Goal: Task Accomplishment & Management: Manage account settings

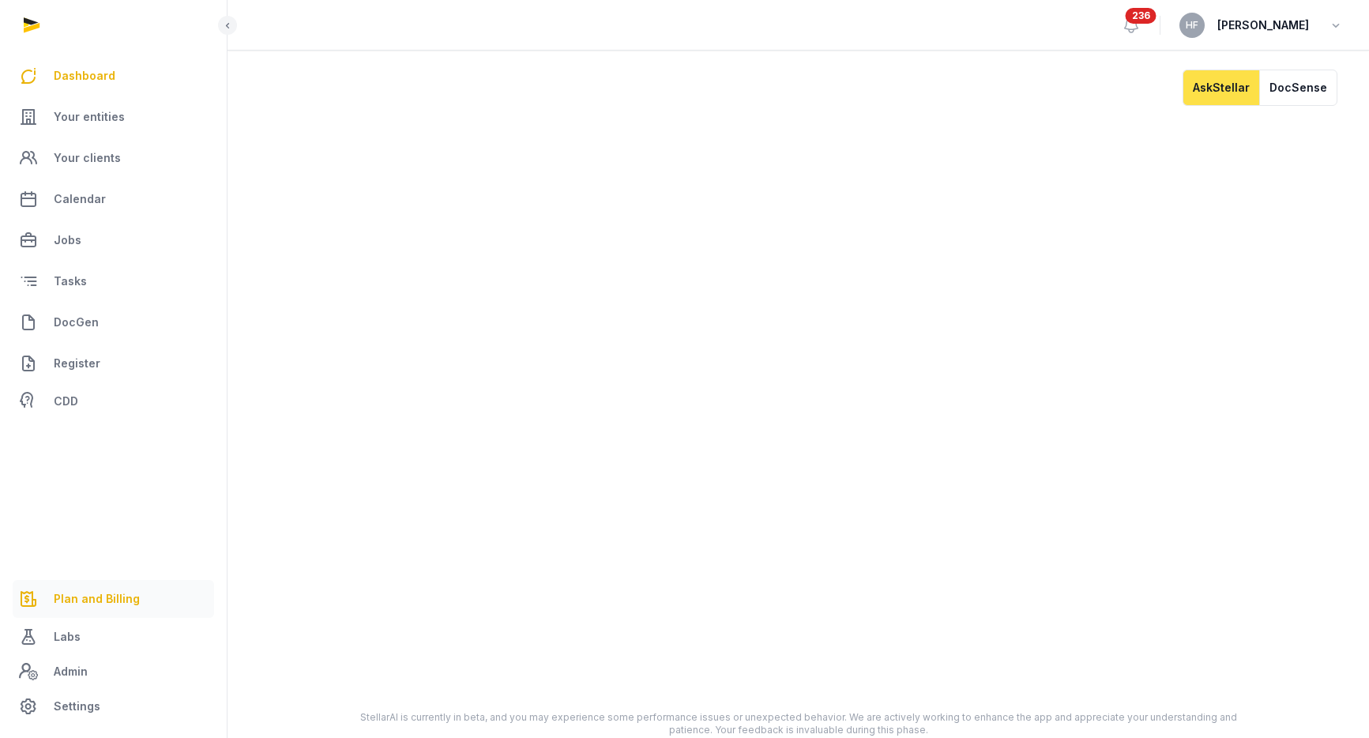
click at [92, 600] on span "Plan and Billing" at bounding box center [97, 598] width 86 height 19
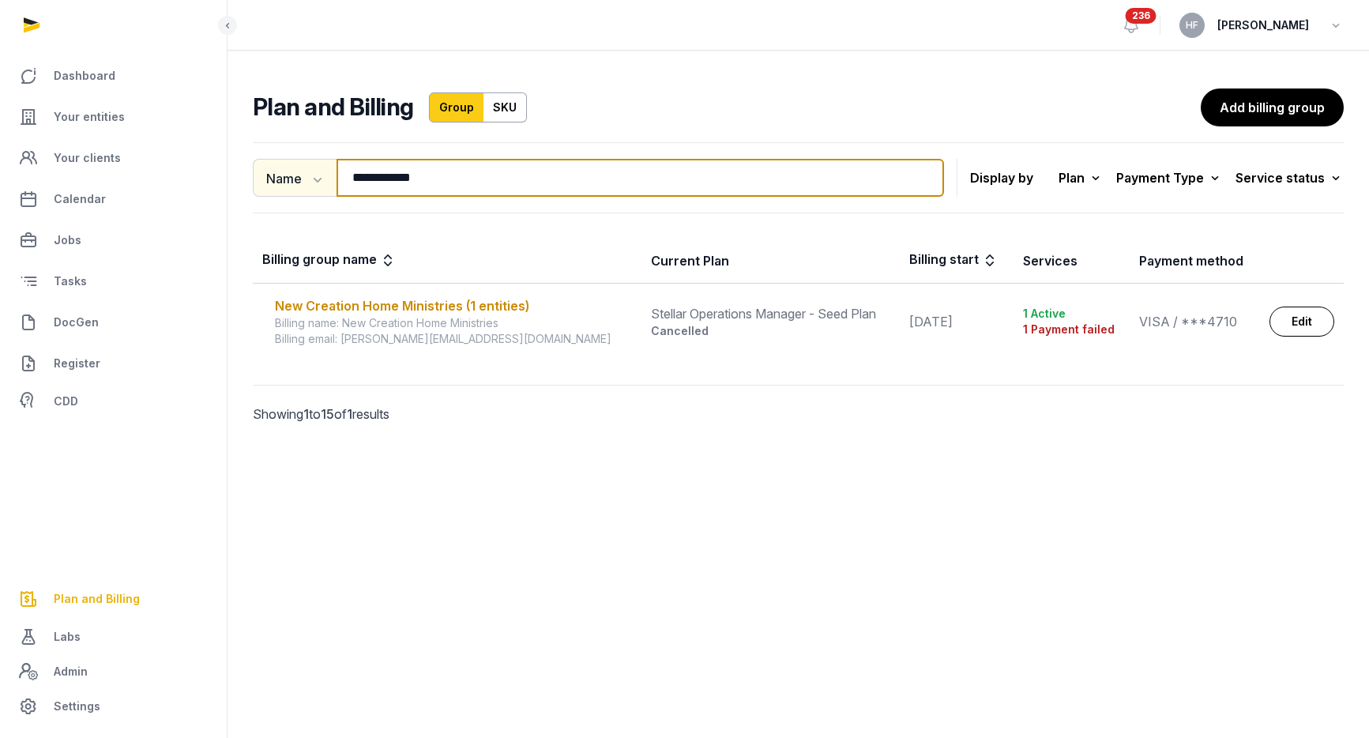
drag, startPoint x: 445, startPoint y: 178, endPoint x: 328, endPoint y: 170, distance: 117.2
click at [328, 170] on div "**********" at bounding box center [598, 178] width 691 height 38
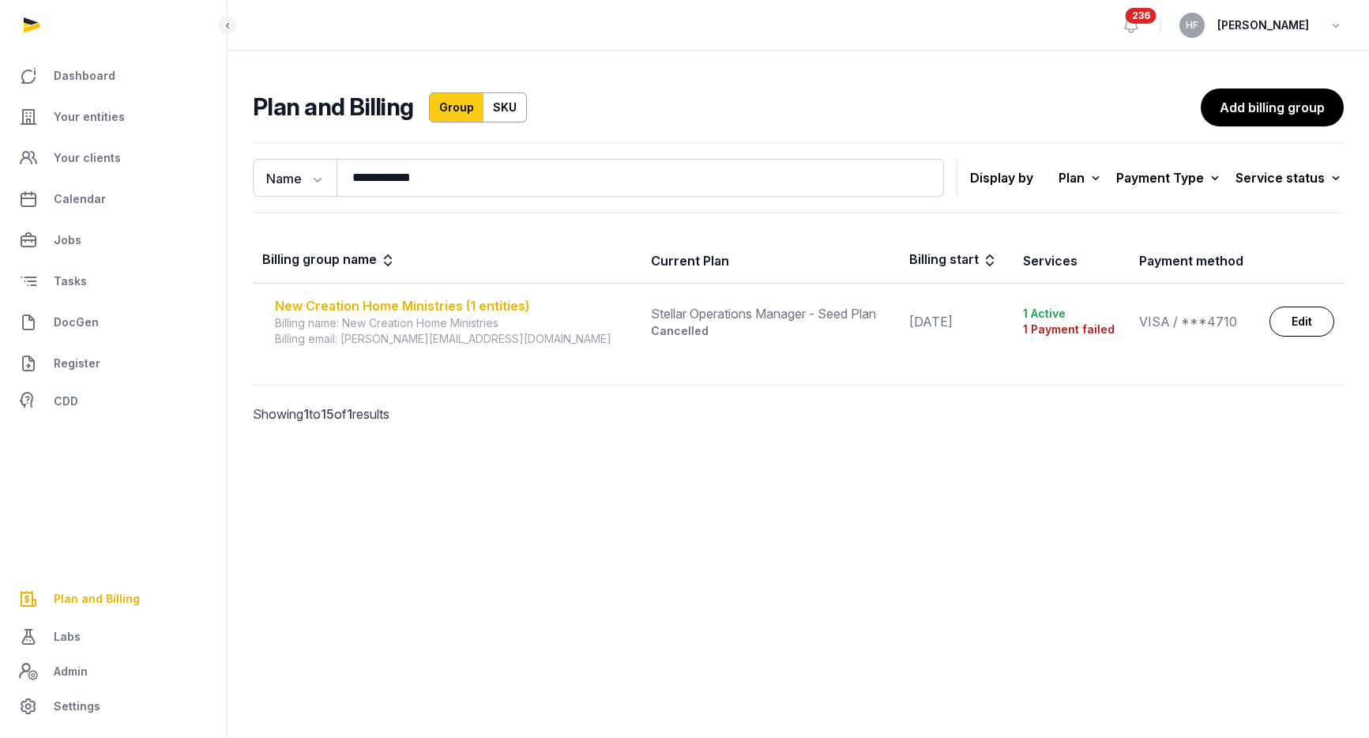
click at [487, 306] on div "New Creation Home Ministries (1 entities)" at bounding box center [453, 305] width 357 height 19
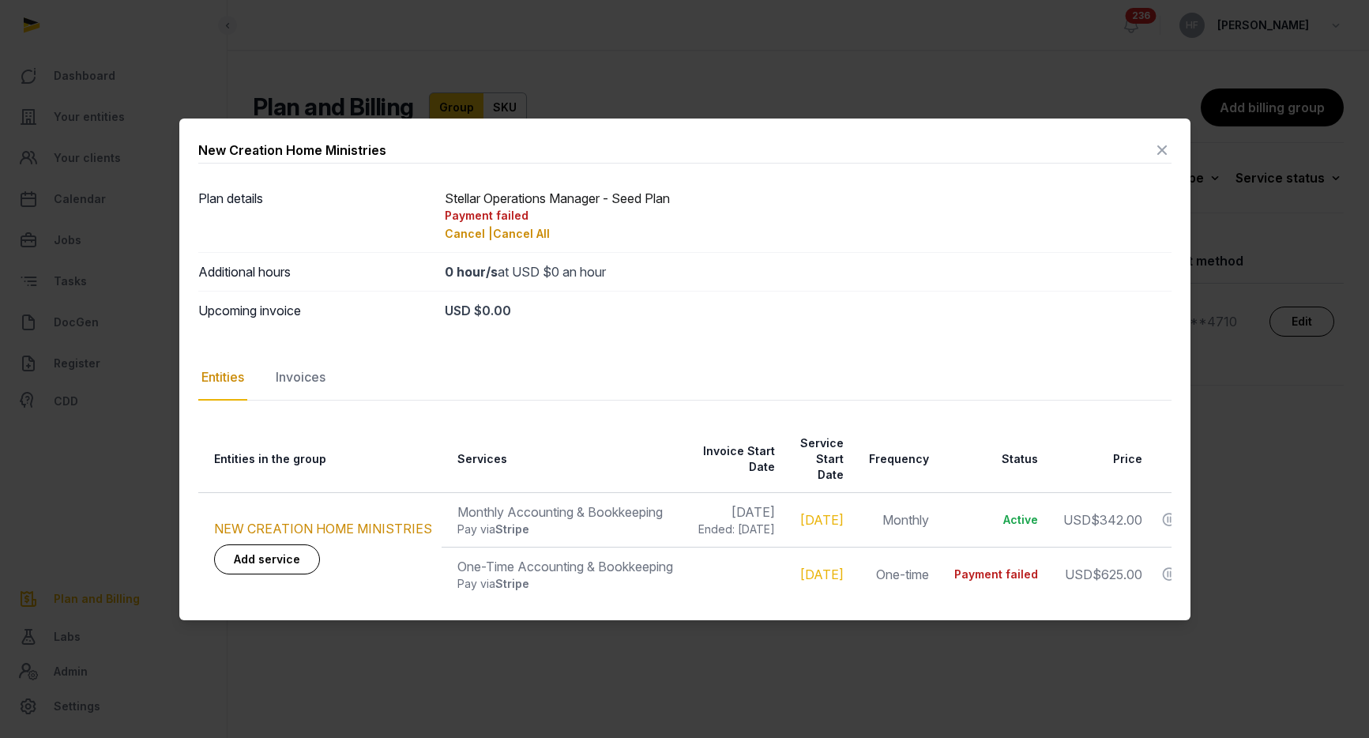
click at [1163, 155] on icon at bounding box center [1161, 149] width 19 height 25
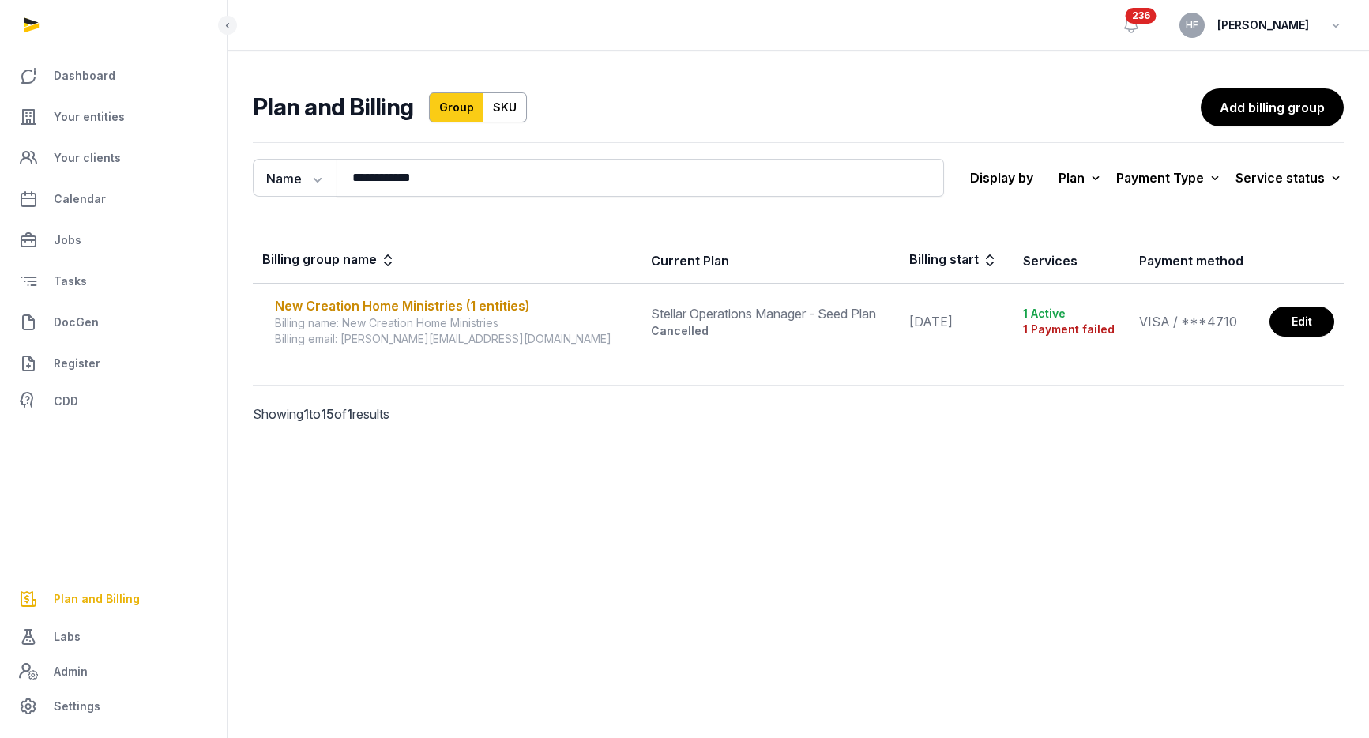
click at [1298, 321] on link "Edit" at bounding box center [1301, 321] width 65 height 30
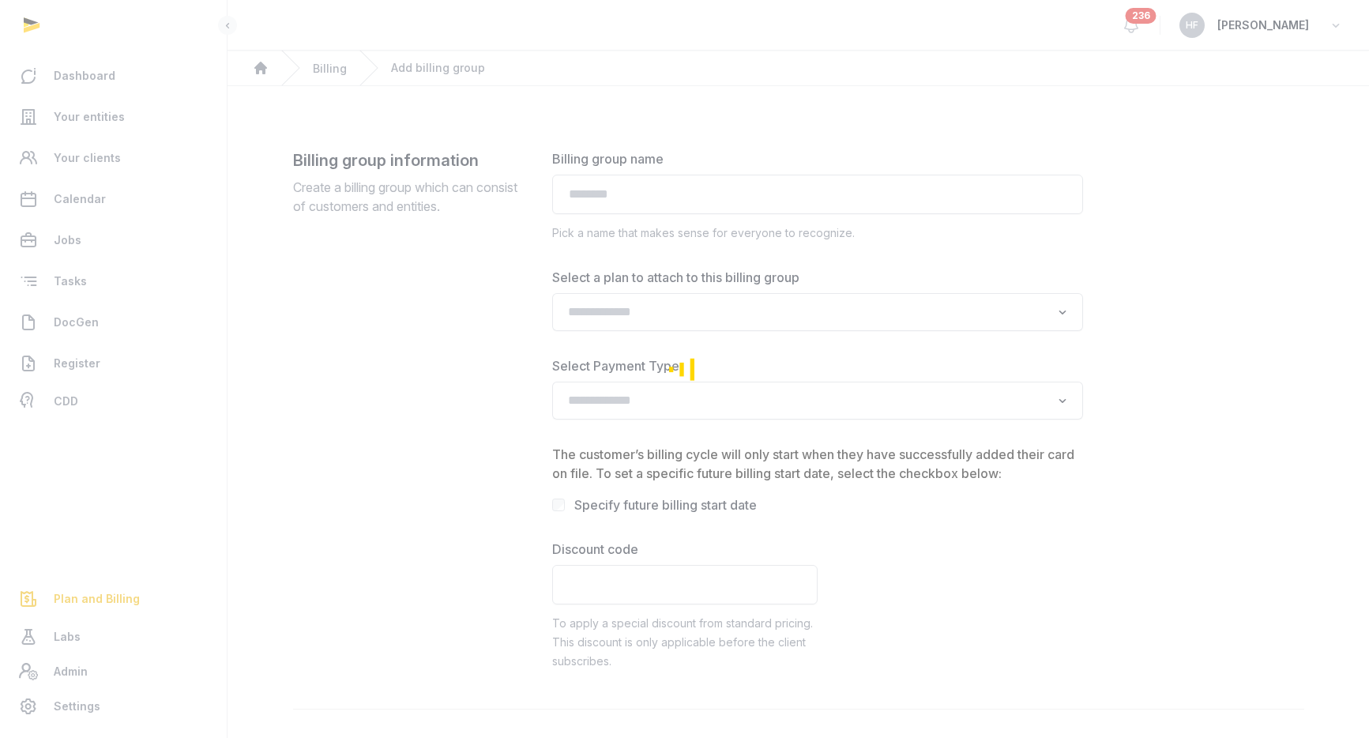
type input "**********"
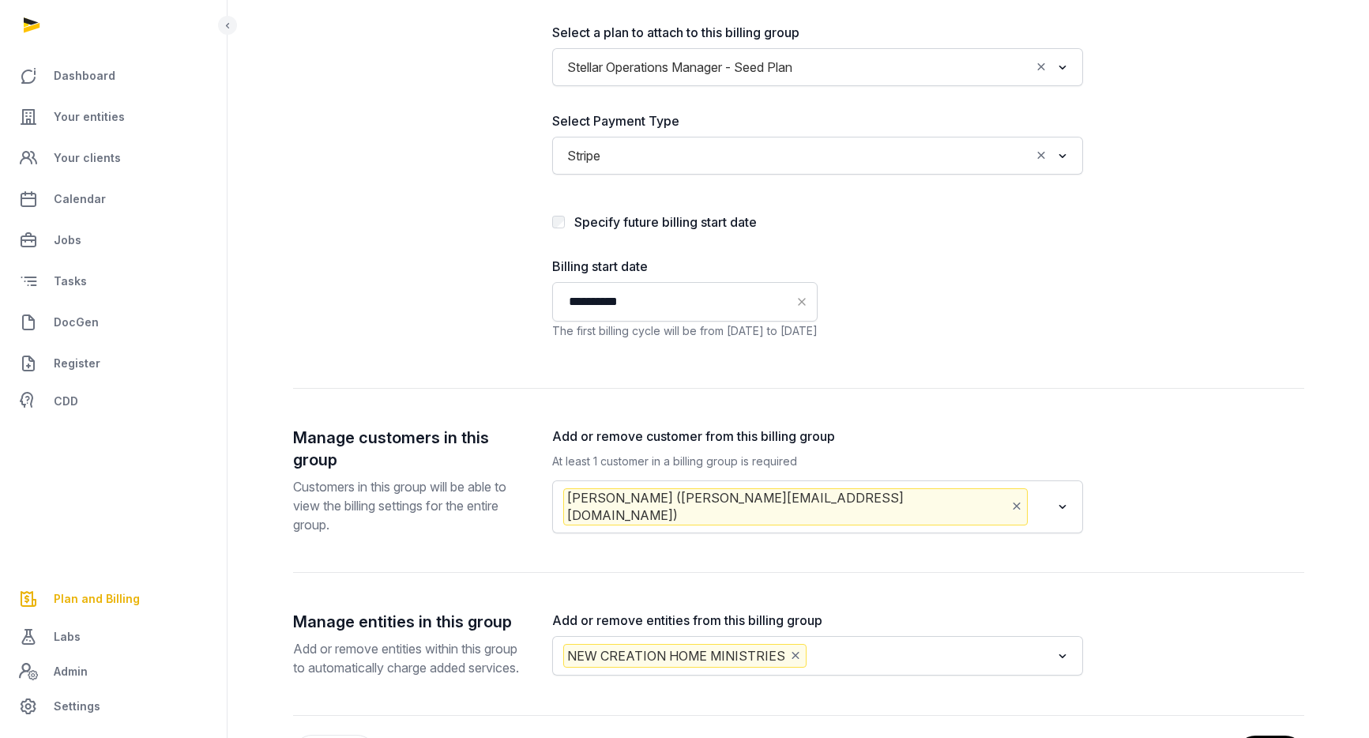
scroll to position [332, 0]
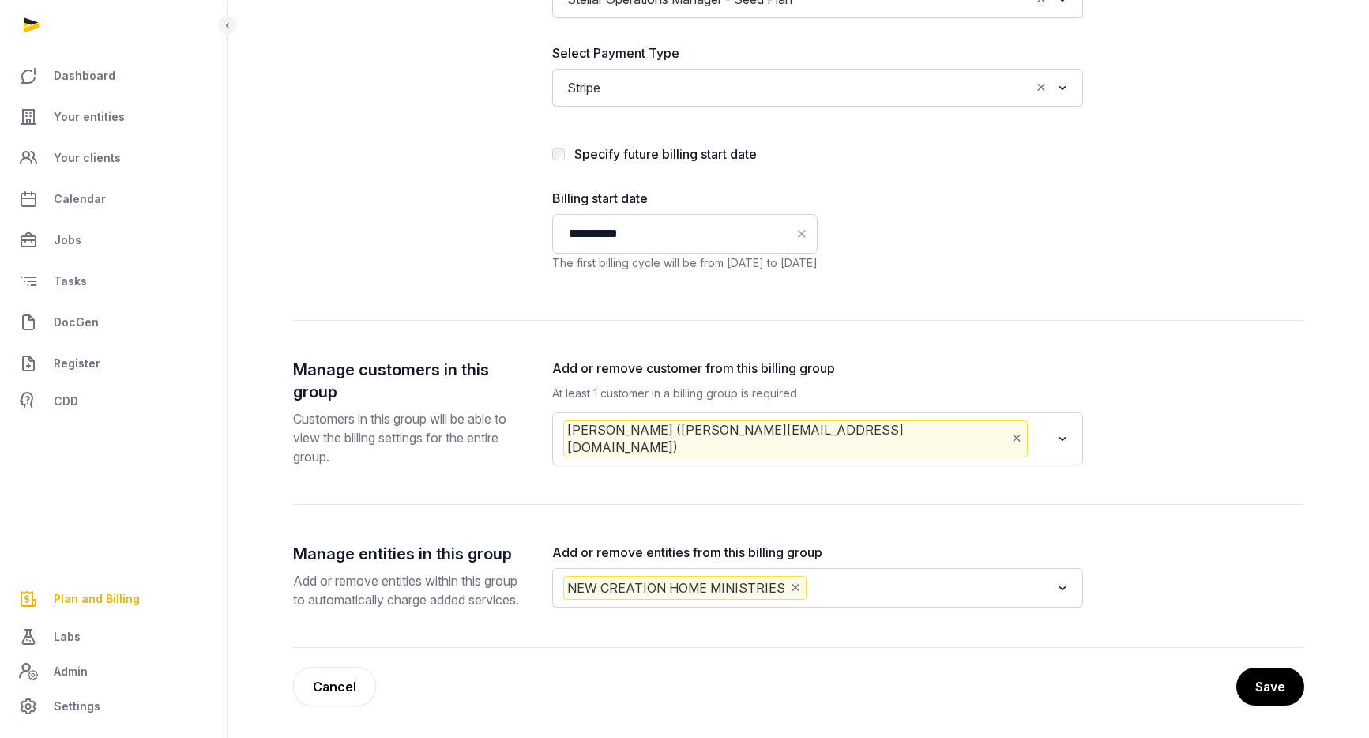
click at [1031, 420] on input "Search for option" at bounding box center [1041, 438] width 20 height 37
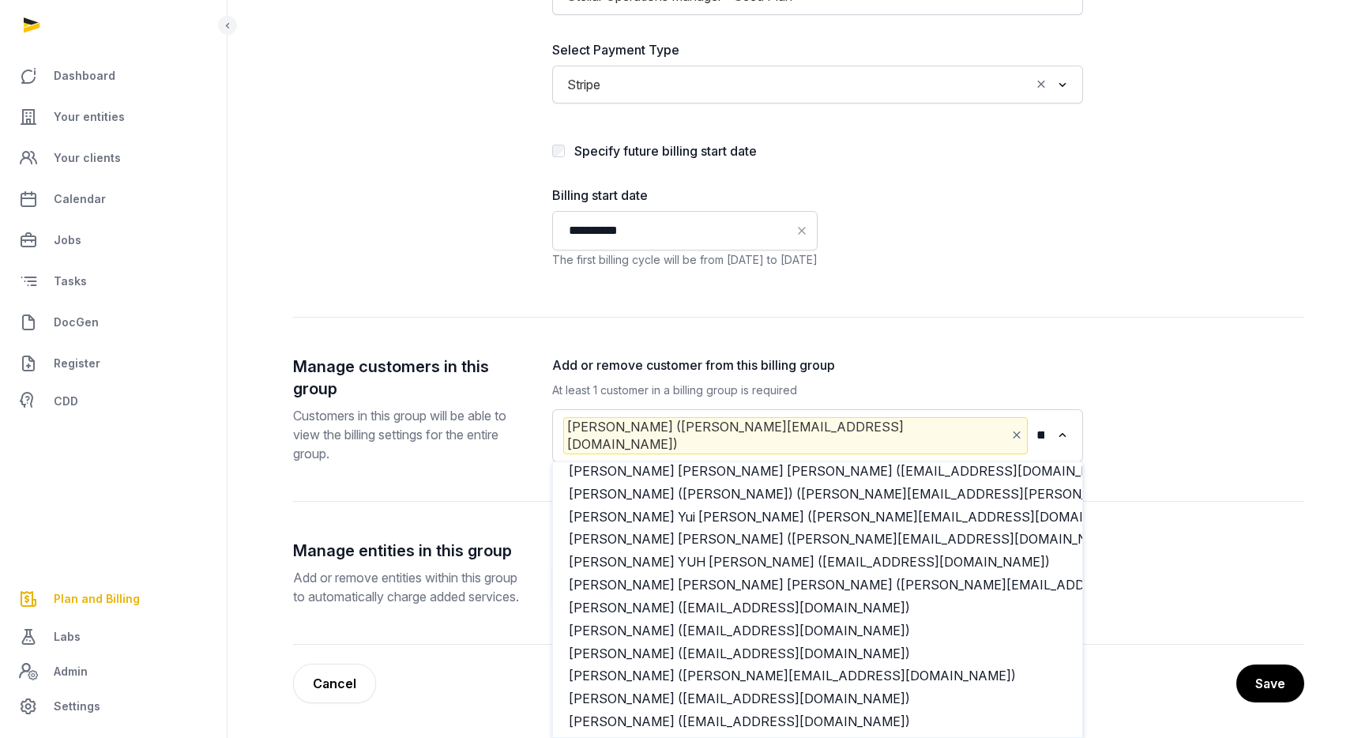
scroll to position [0, 0]
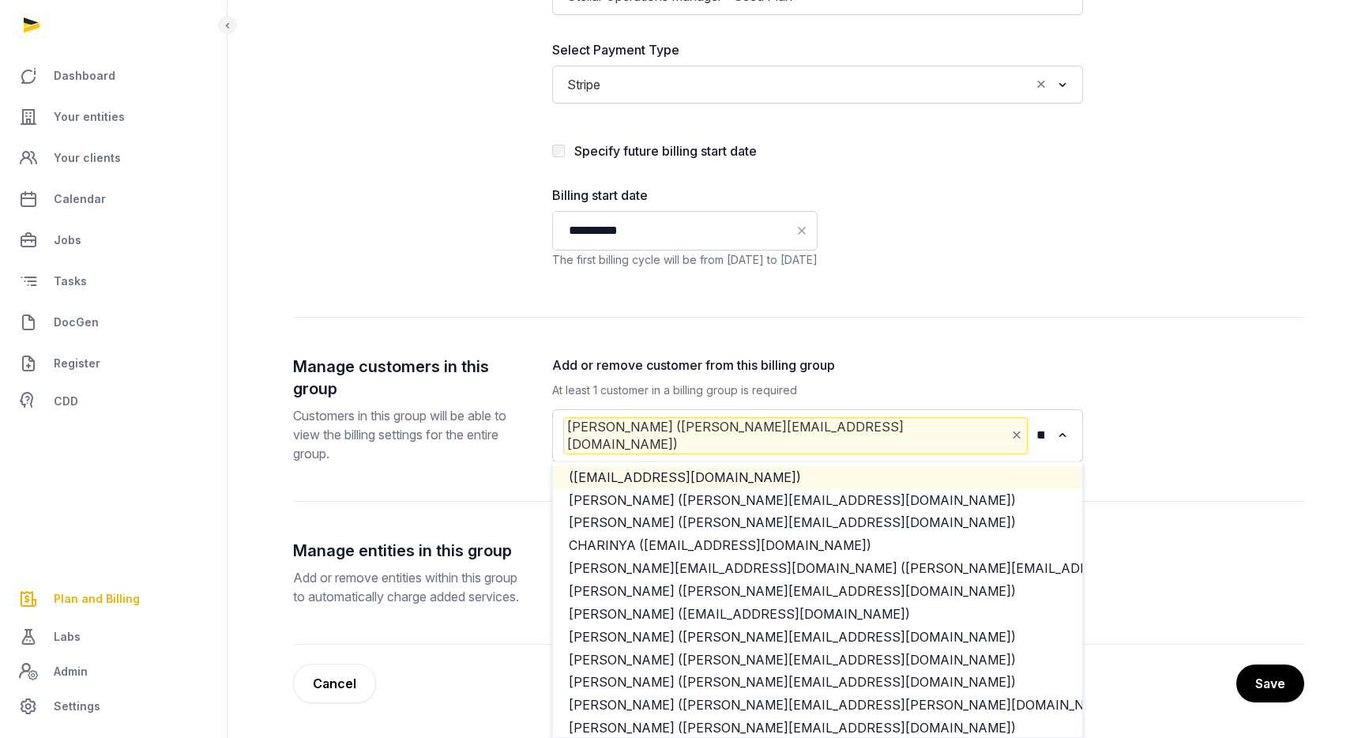
type input "*******"
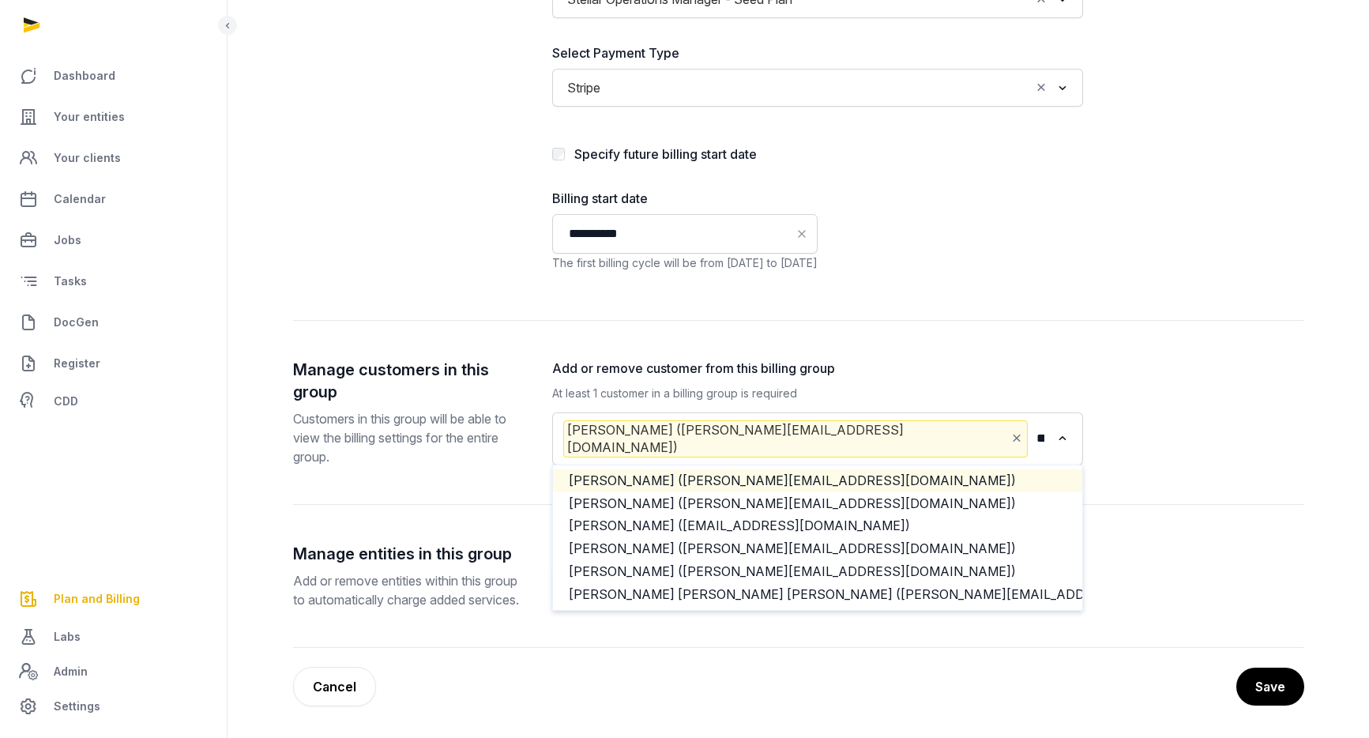
drag, startPoint x: 897, startPoint y: 412, endPoint x: 1009, endPoint y: 413, distance: 111.4
click at [1031, 420] on input "*******" at bounding box center [1041, 438] width 20 height 37
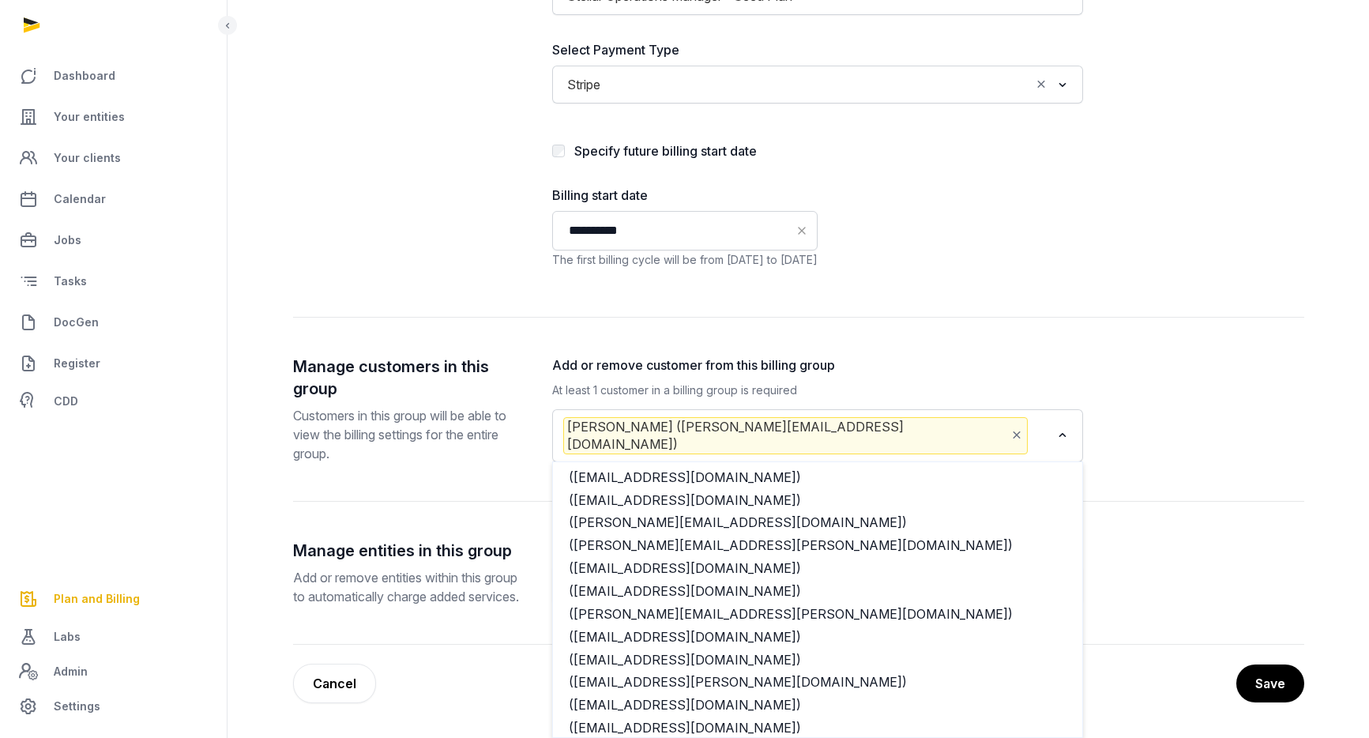
scroll to position [16565, 0]
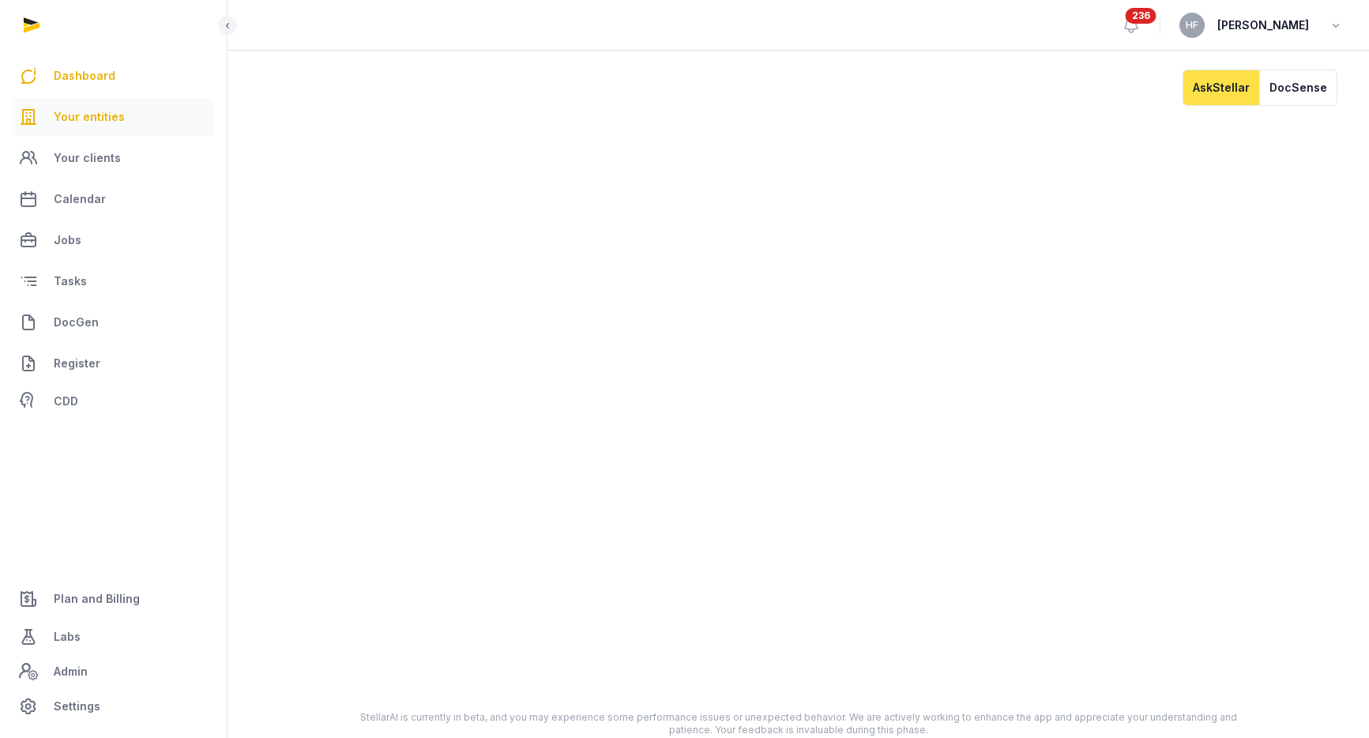
click at [109, 112] on span "Your entities" at bounding box center [89, 116] width 71 height 19
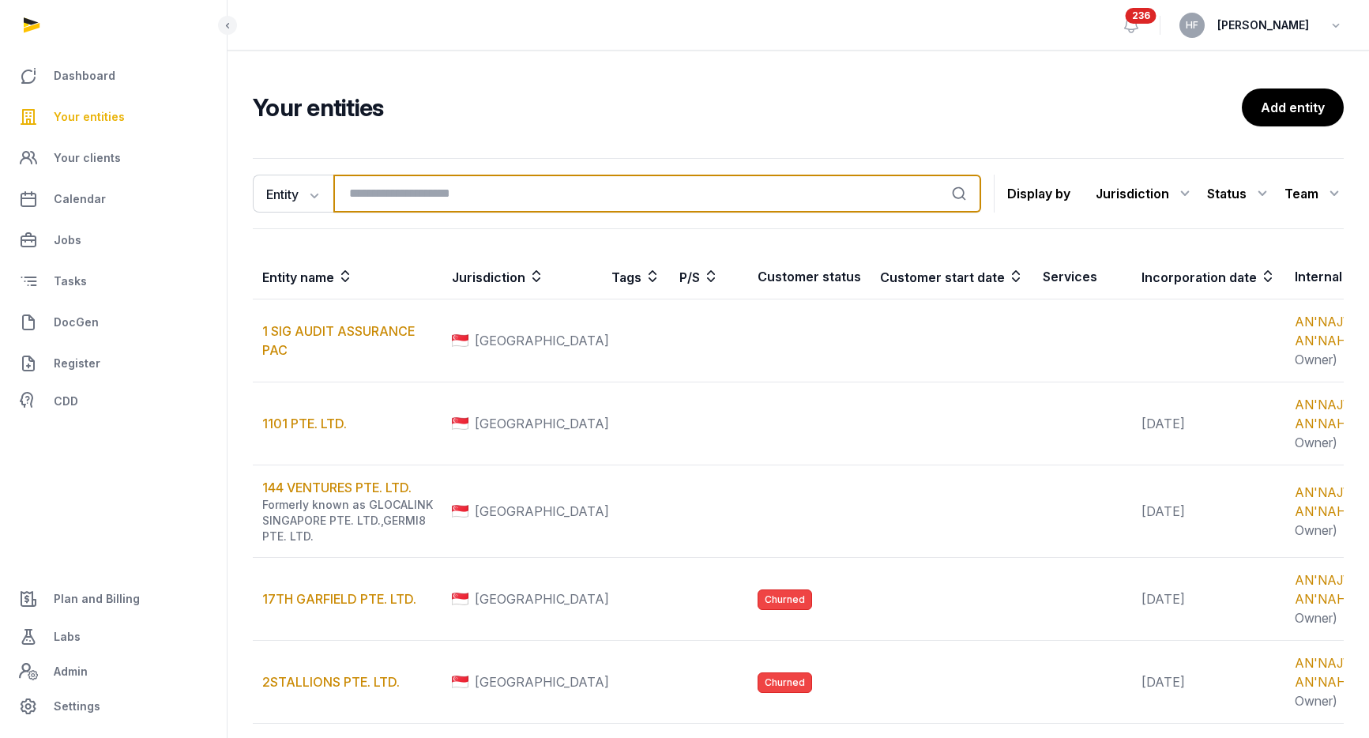
click at [434, 198] on input "search" at bounding box center [657, 194] width 648 height 38
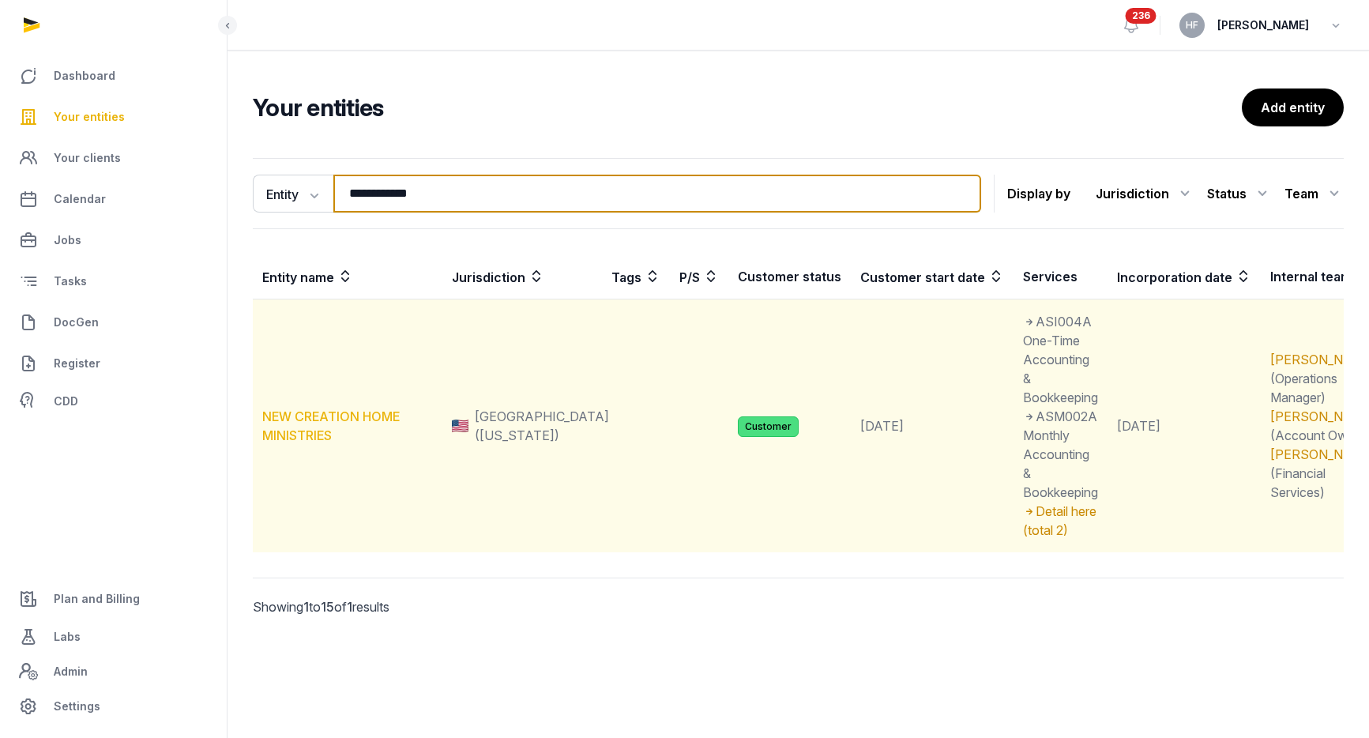
type input "**********"
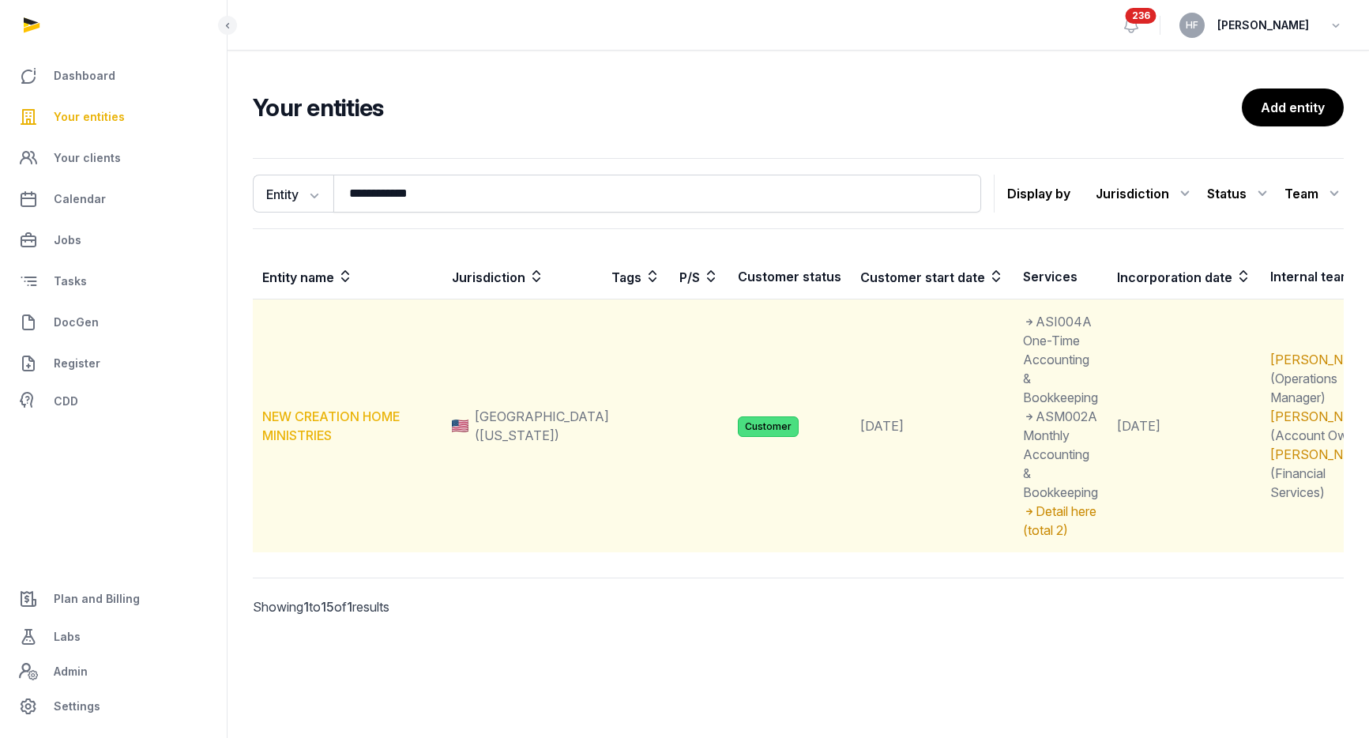
click at [348, 408] on link "NEW CREATION HOME MINISTRIES" at bounding box center [330, 425] width 137 height 35
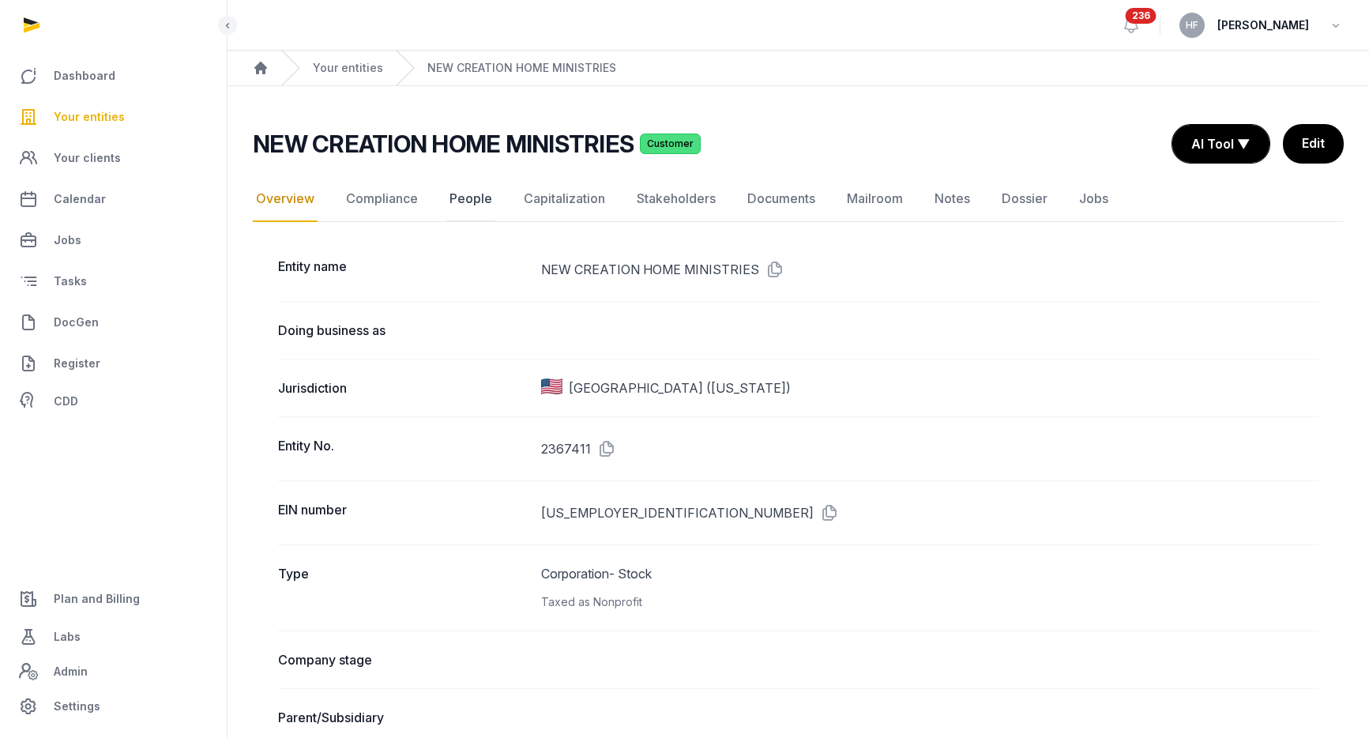
click at [468, 193] on link "People" at bounding box center [470, 199] width 49 height 46
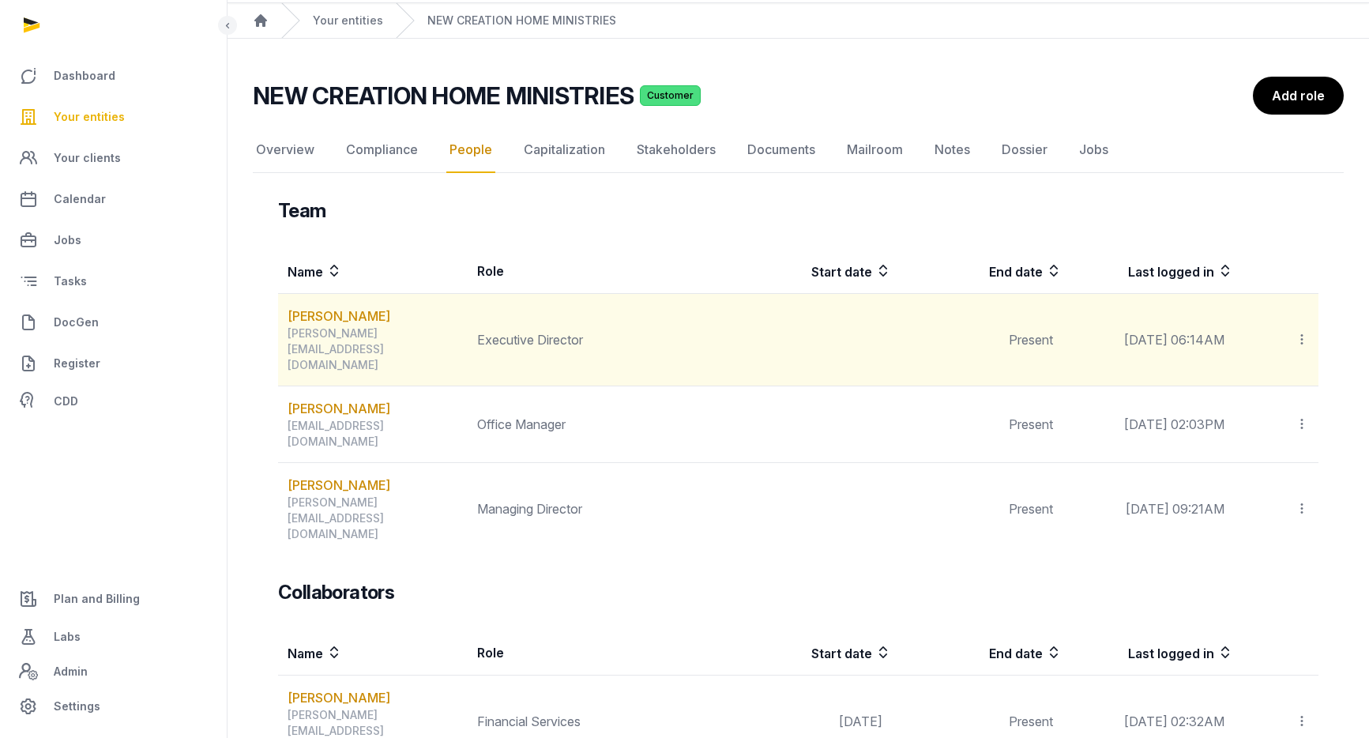
scroll to position [26, 0]
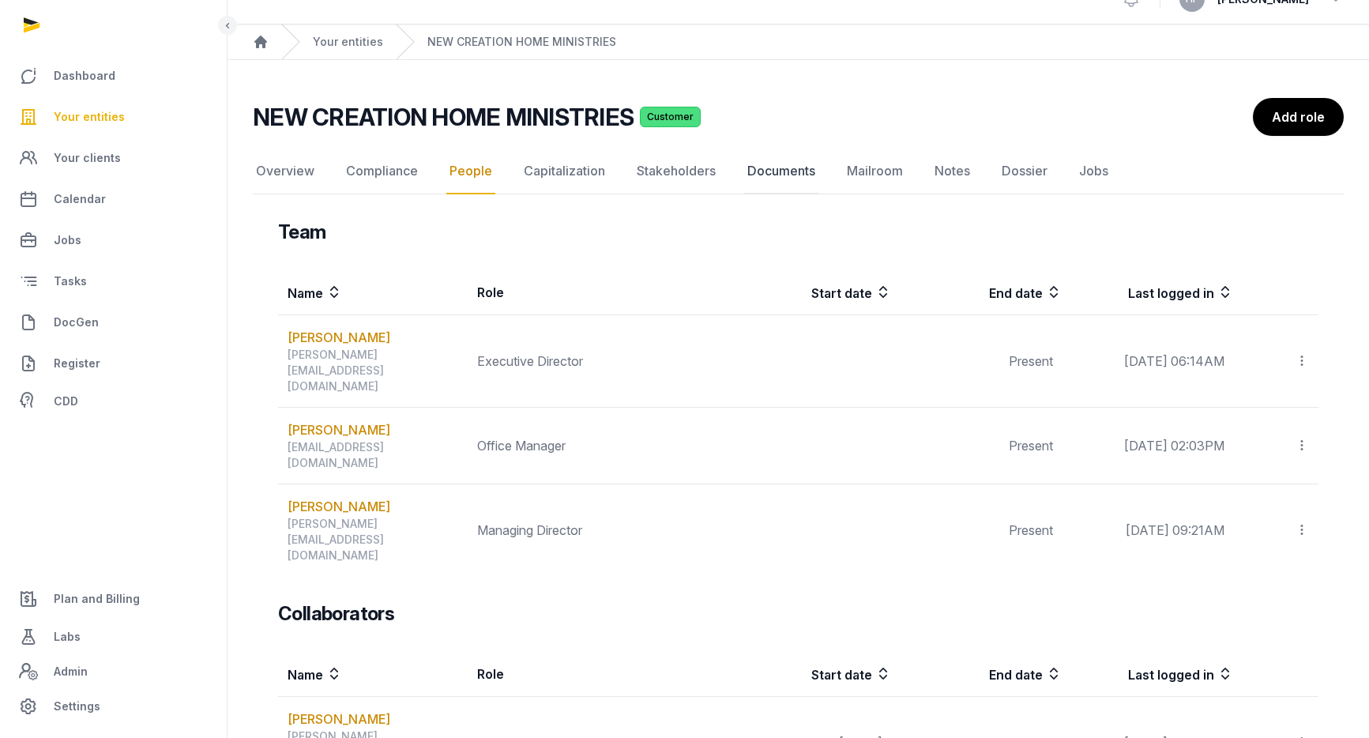
click at [767, 175] on link "Documents" at bounding box center [781, 171] width 74 height 46
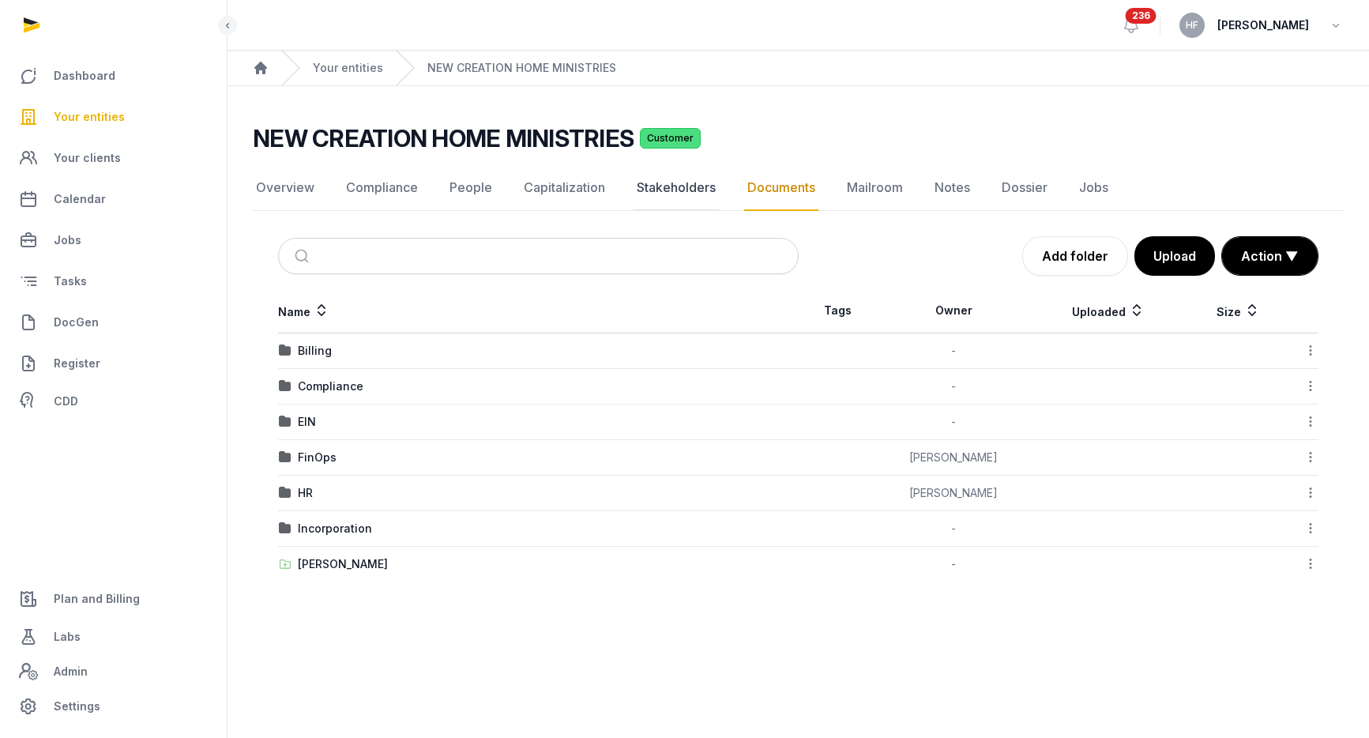
click at [673, 190] on link "Stakeholders" at bounding box center [675, 188] width 85 height 46
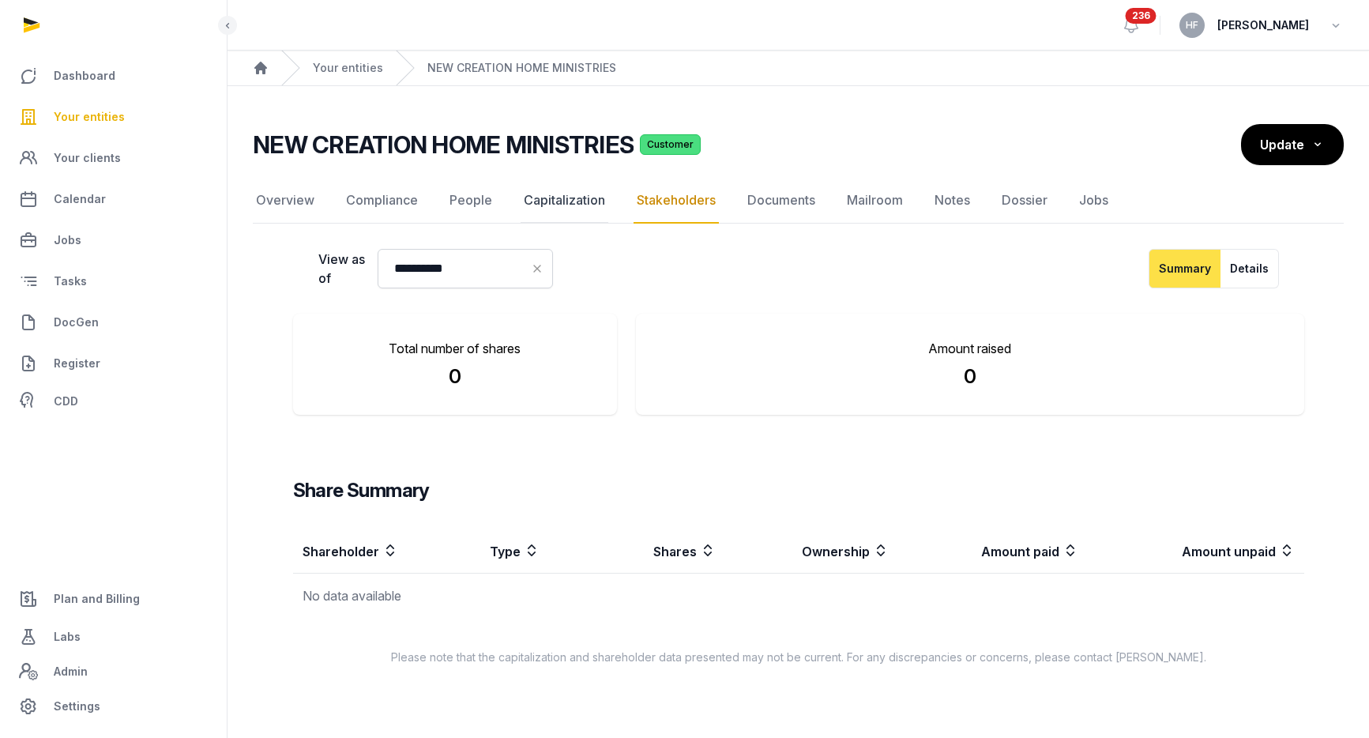
click at [573, 204] on link "Capitalization" at bounding box center [565, 201] width 88 height 46
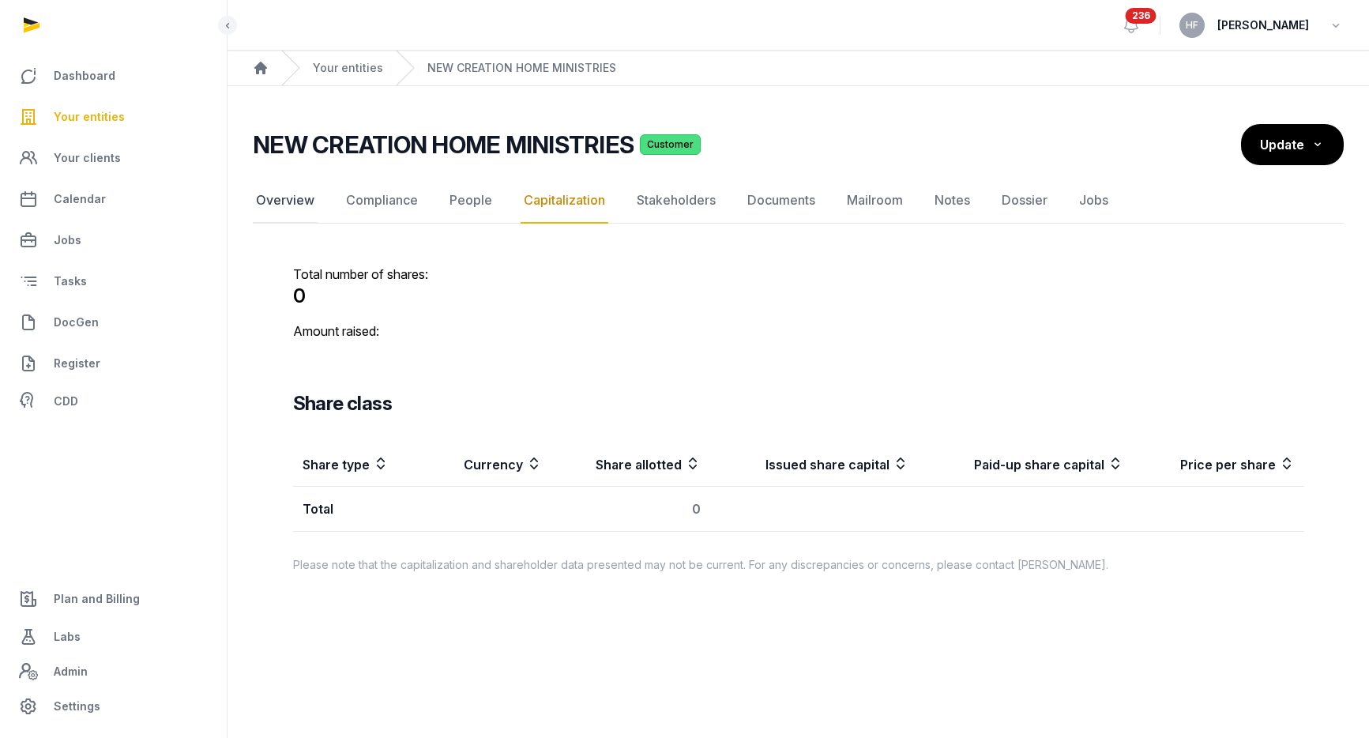
click at [294, 195] on link "Overview" at bounding box center [285, 201] width 65 height 46
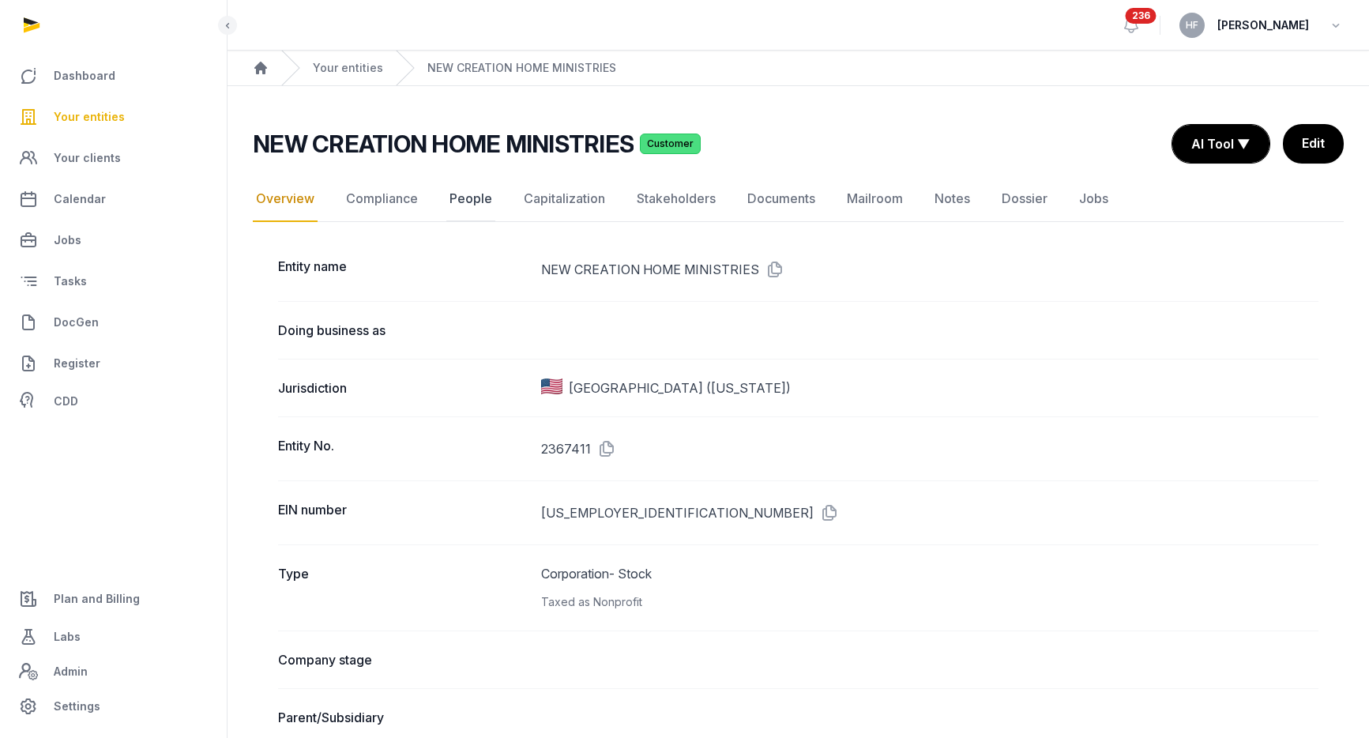
click at [457, 200] on link "People" at bounding box center [470, 199] width 49 height 46
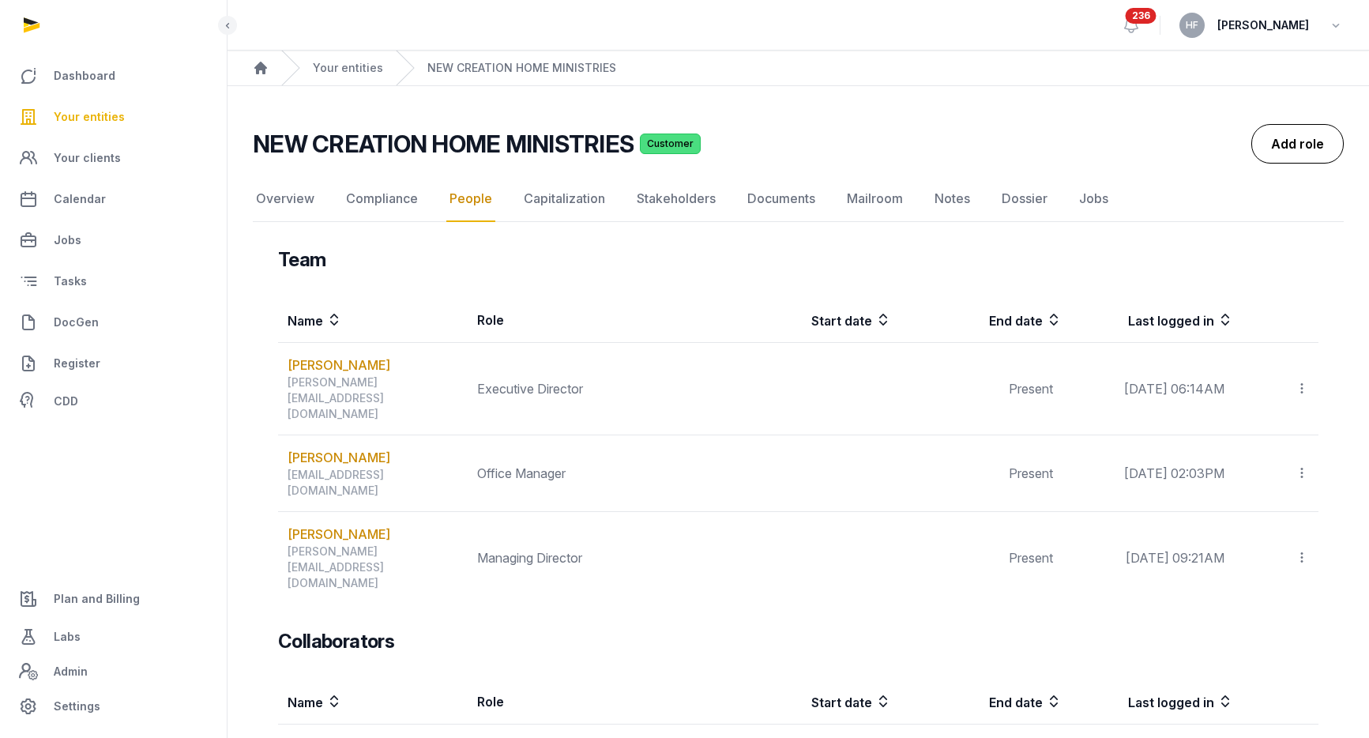
click at [1317, 138] on link "Add role" at bounding box center [1297, 143] width 92 height 39
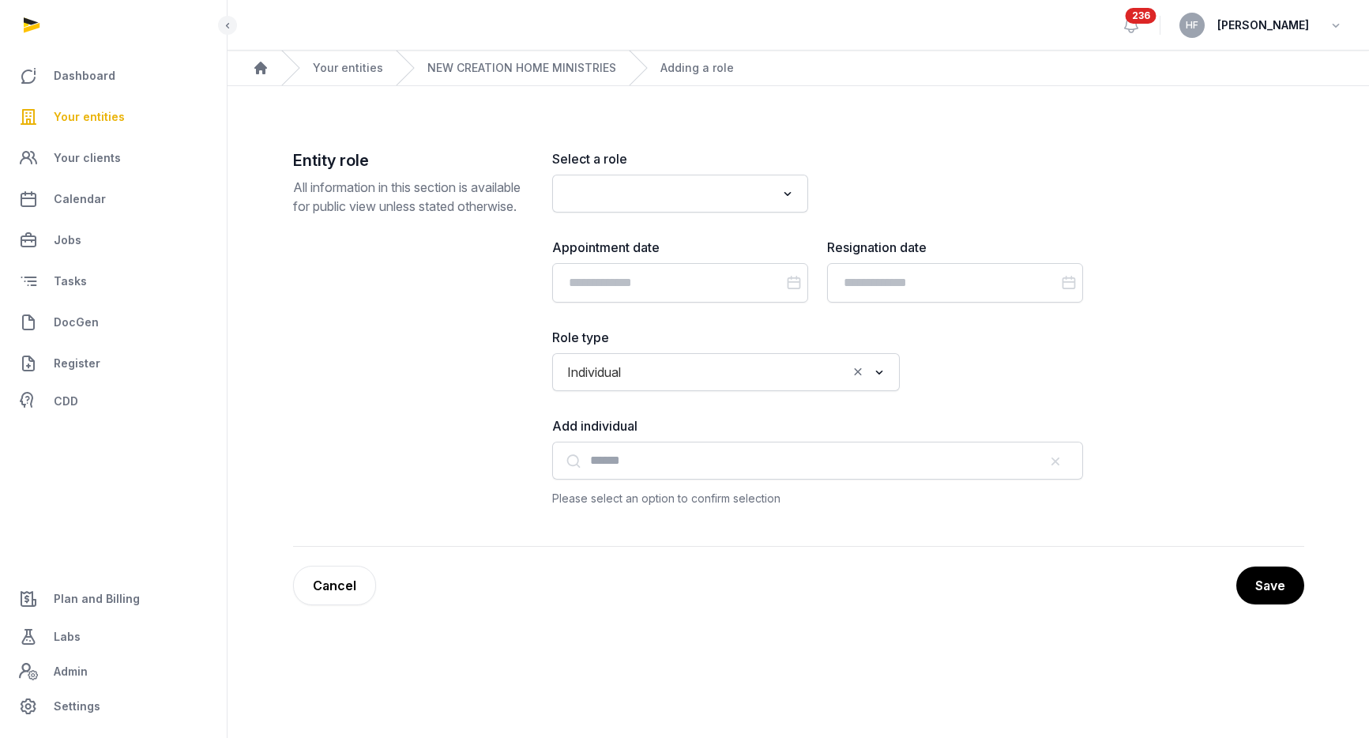
click at [724, 185] on input "Search for option" at bounding box center [669, 193] width 214 height 22
type input "*"
click at [948, 156] on div "Select a role Loading... Account Owner Accountant Advisor Auditor Authorised Re…" at bounding box center [817, 180] width 531 height 63
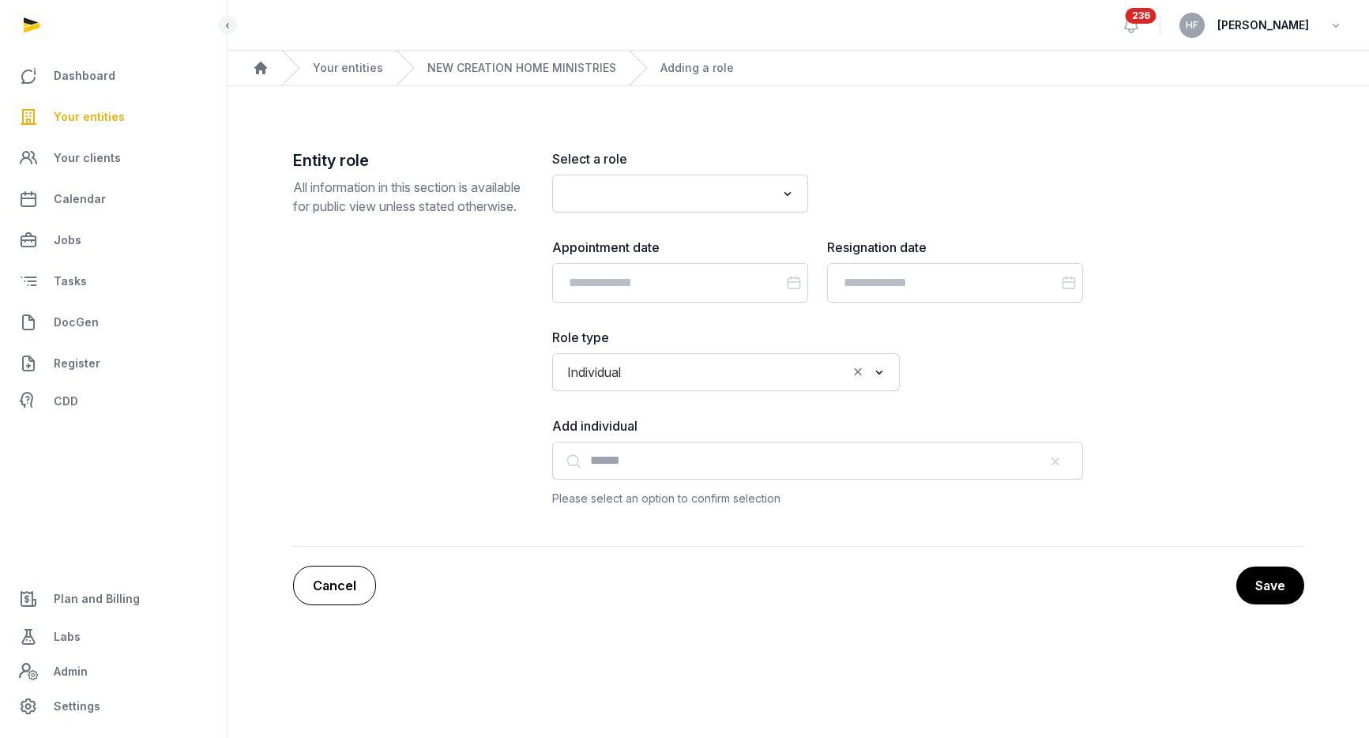
click at [325, 585] on link "Cancel" at bounding box center [334, 585] width 83 height 39
